Goal: Task Accomplishment & Management: Use online tool/utility

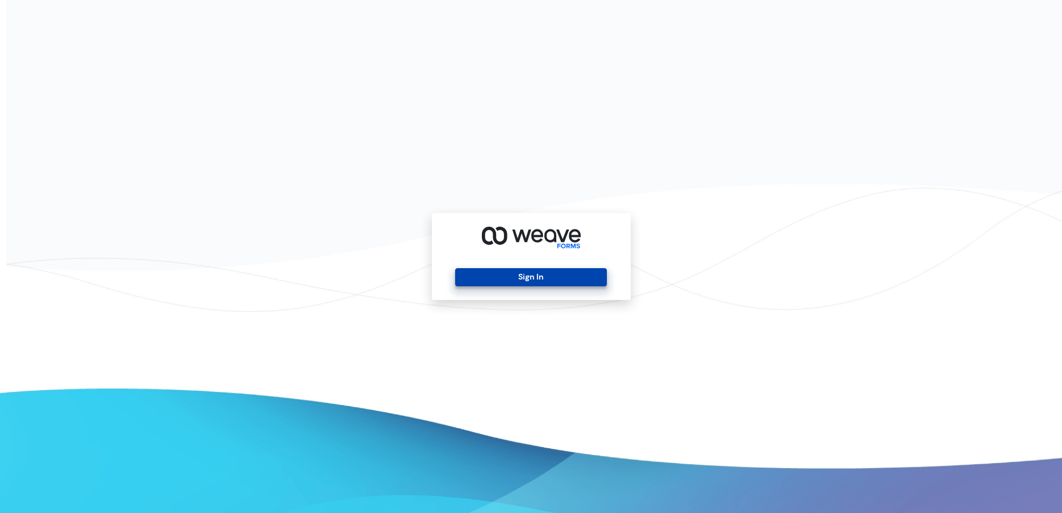
click at [557, 269] on button "Sign In" at bounding box center [531, 277] width 152 height 18
